Goal: Transaction & Acquisition: Purchase product/service

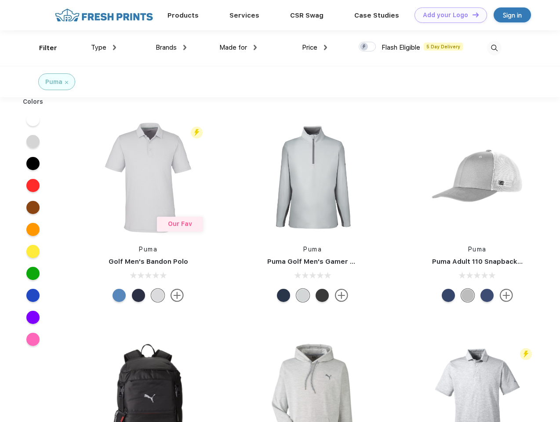
scroll to position [0, 0]
click at [447, 15] on link "Add your Logo Design Tool" at bounding box center [451, 14] width 73 height 15
click at [0, 0] on div "Design Tool" at bounding box center [0, 0] width 0 height 0
click at [472, 15] on link "Add your Logo Design Tool" at bounding box center [451, 14] width 73 height 15
click at [42, 48] on div "Filter" at bounding box center [48, 48] width 18 height 10
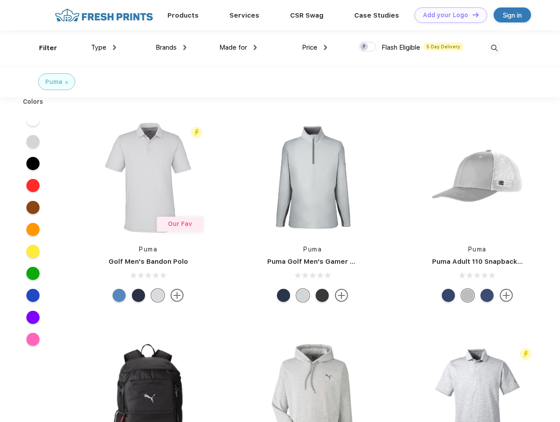
click at [104, 47] on span "Type" at bounding box center [98, 48] width 15 height 8
click at [171, 47] on span "Brands" at bounding box center [166, 48] width 21 height 8
click at [238, 47] on span "Made for" at bounding box center [233, 48] width 28 height 8
click at [315, 47] on span "Price" at bounding box center [309, 48] width 15 height 8
click at [367, 47] on div at bounding box center [367, 47] width 17 height 10
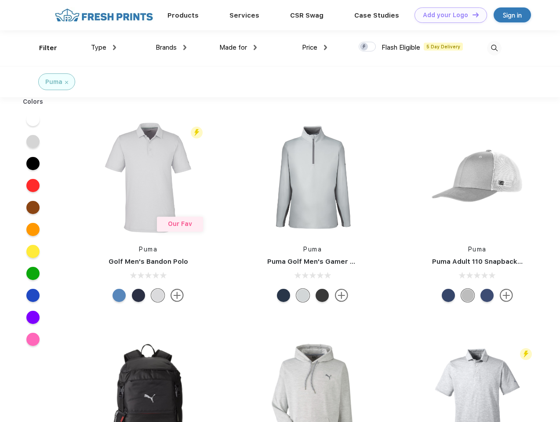
click at [364, 47] on input "checkbox" at bounding box center [362, 44] width 6 height 6
click at [494, 48] on img at bounding box center [494, 48] width 15 height 15
